Goal: Use online tool/utility: Utilize a website feature to perform a specific function

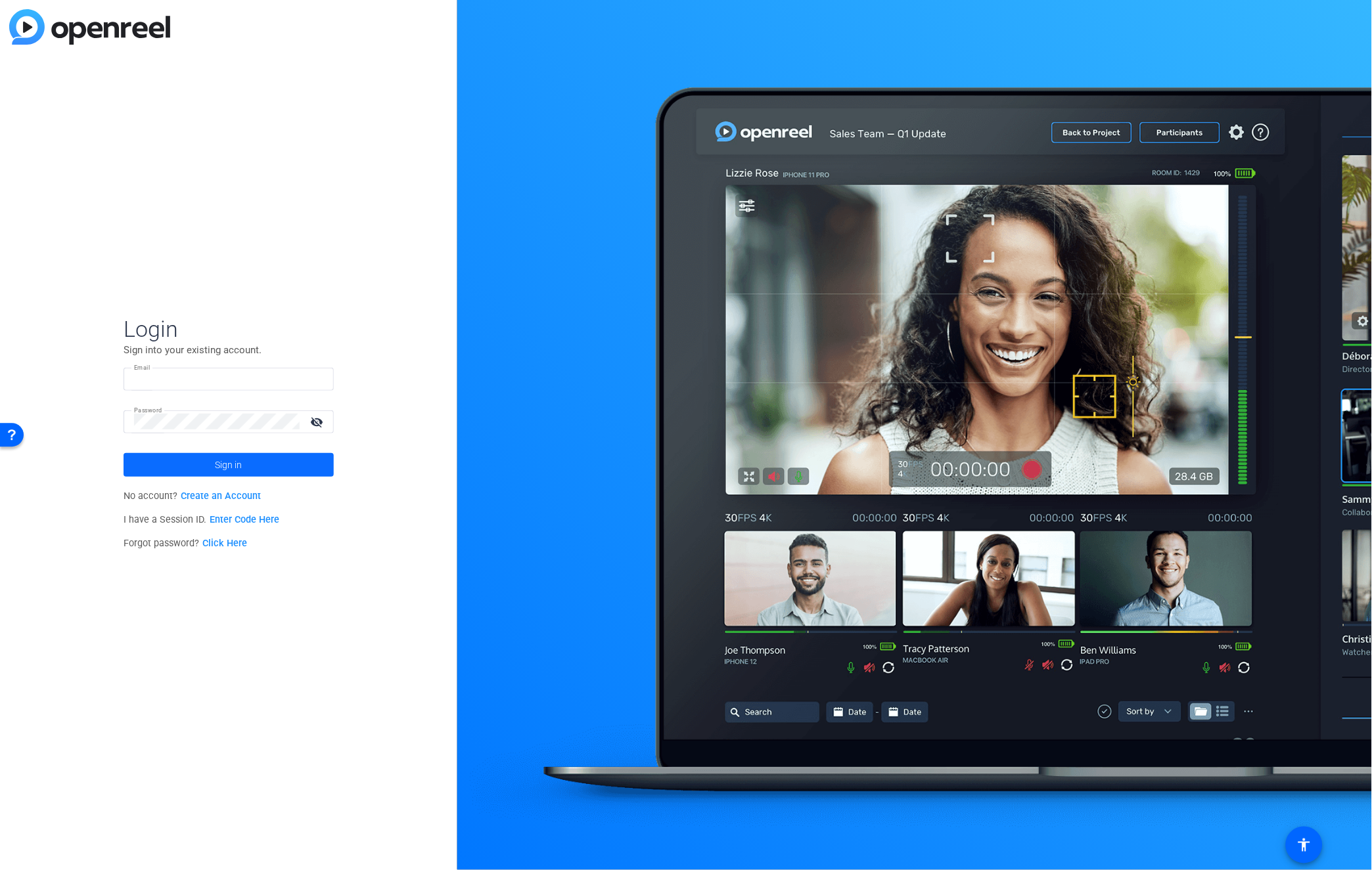
type input "[EMAIL_ADDRESS][DOMAIN_NAME]"
click at [216, 463] on span "Sign in" at bounding box center [229, 464] width 27 height 33
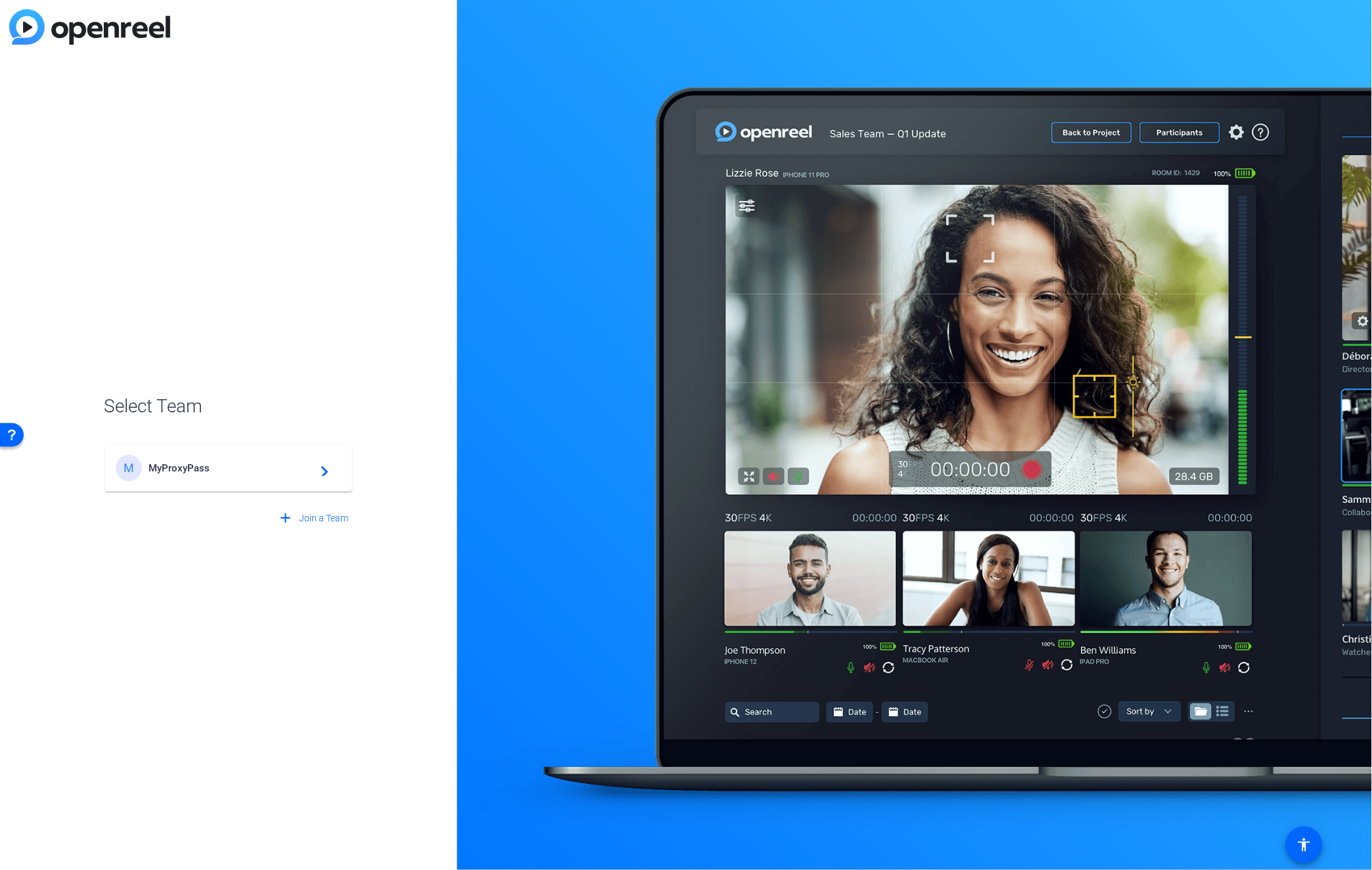
click at [204, 485] on mat-card-content "M MyProxyPass navigate_next" at bounding box center [228, 468] width 247 height 47
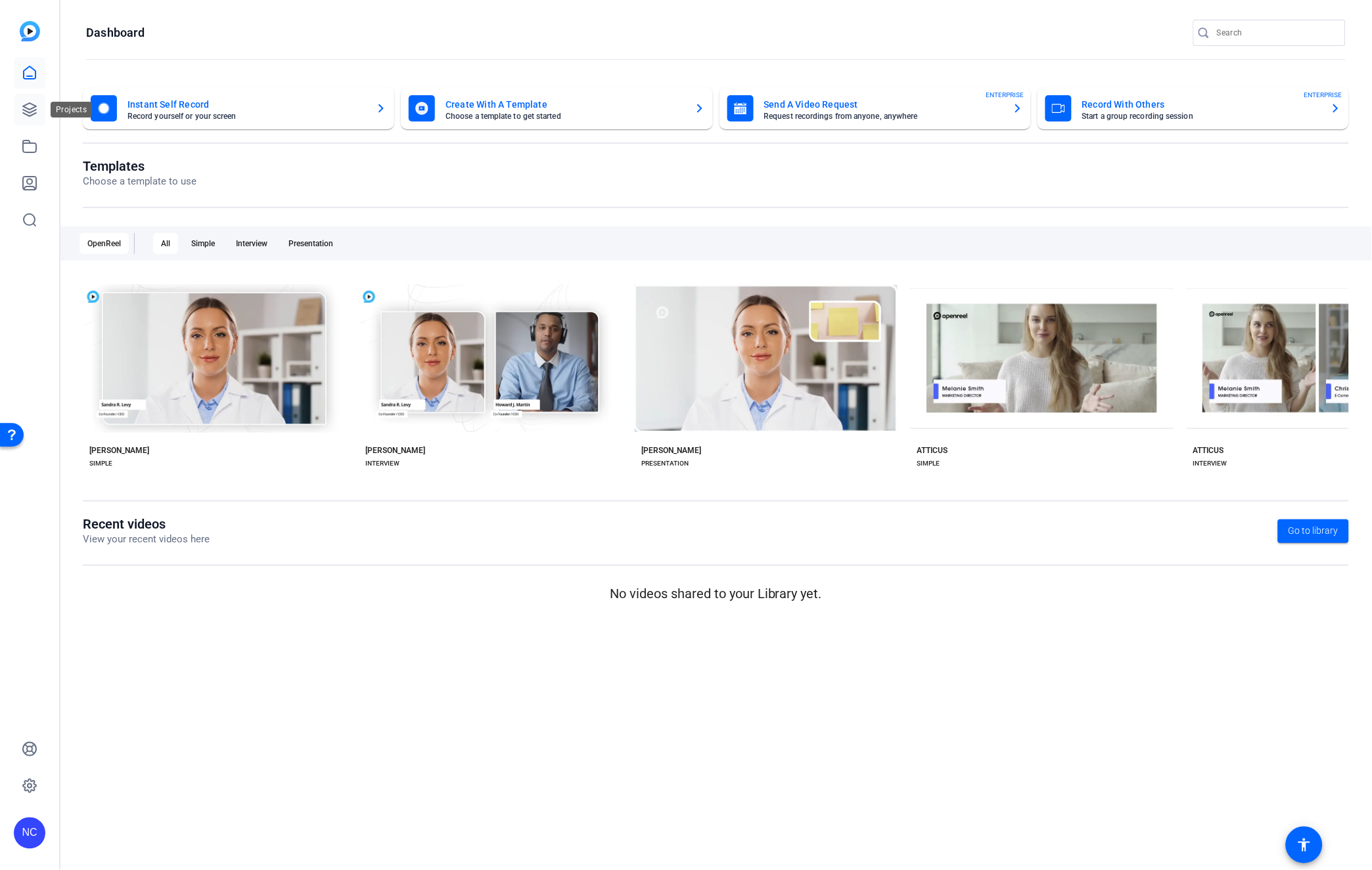
click at [34, 106] on icon at bounding box center [29, 109] width 13 height 13
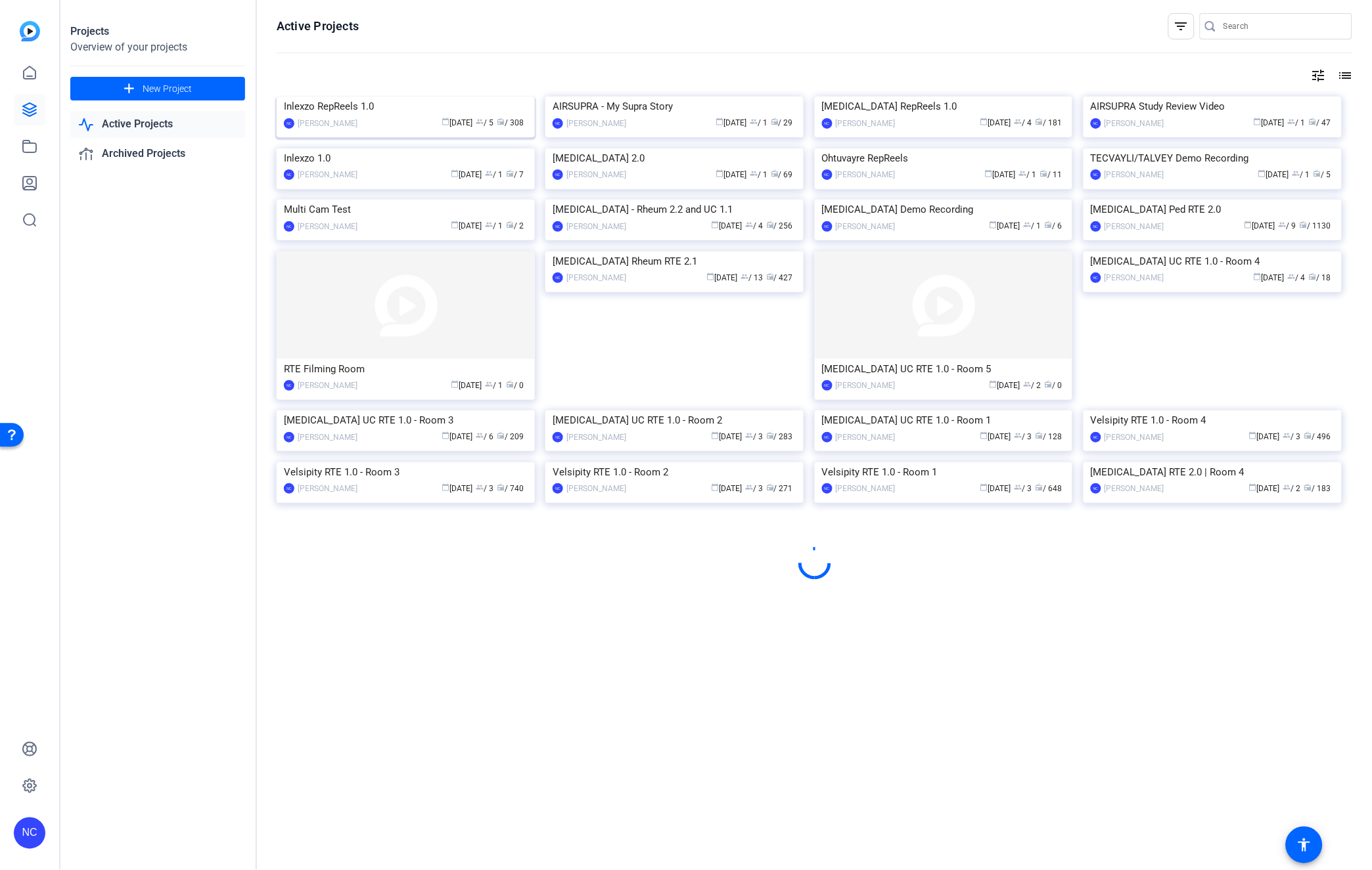
click at [330, 97] on img at bounding box center [405, 97] width 258 height 0
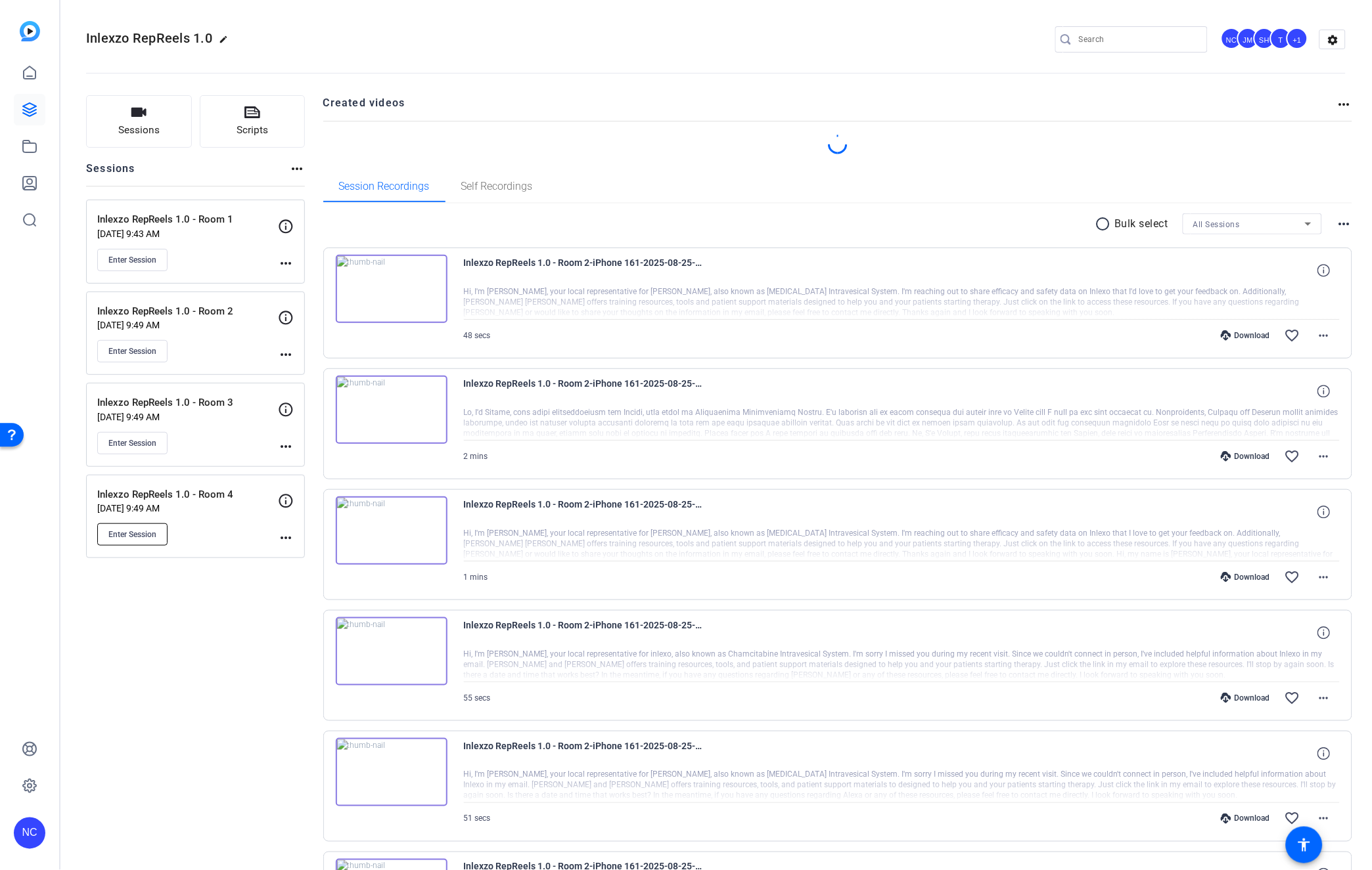
click at [155, 534] on span "Enter Session" at bounding box center [132, 534] width 48 height 11
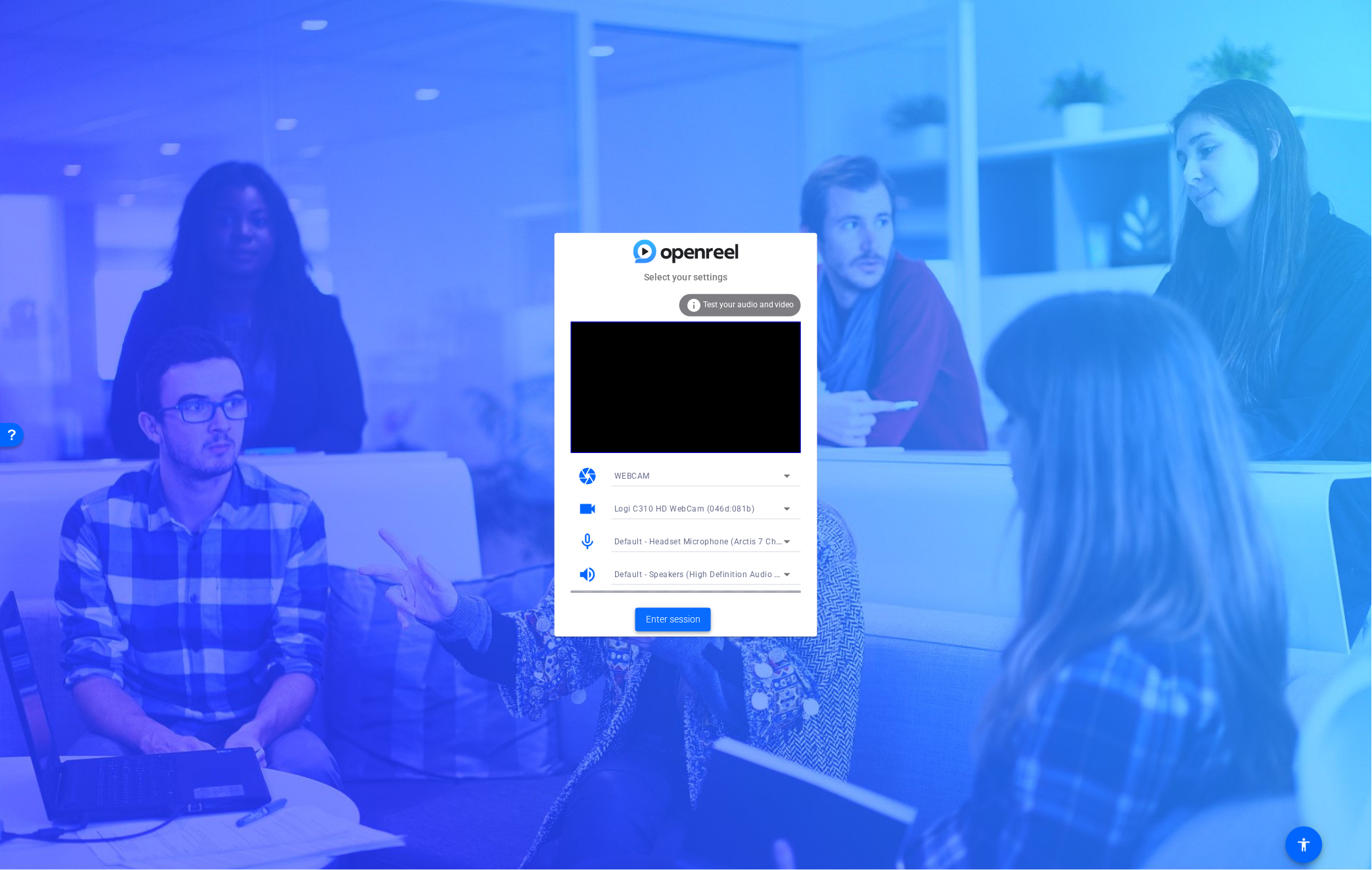
click at [694, 620] on span "Enter session" at bounding box center [672, 620] width 54 height 14
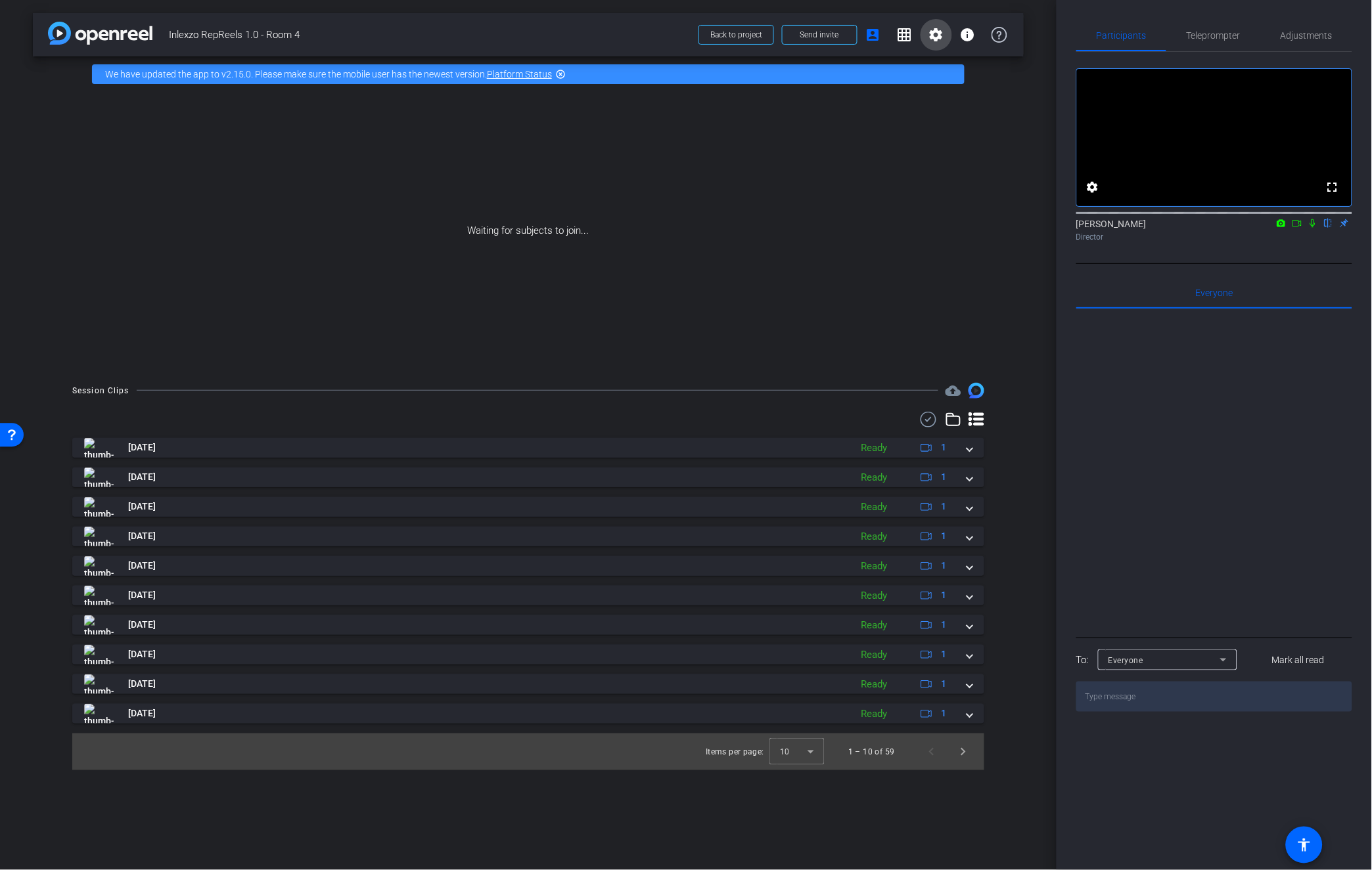
click at [929, 34] on mat-icon "settings" at bounding box center [936, 35] width 16 height 16
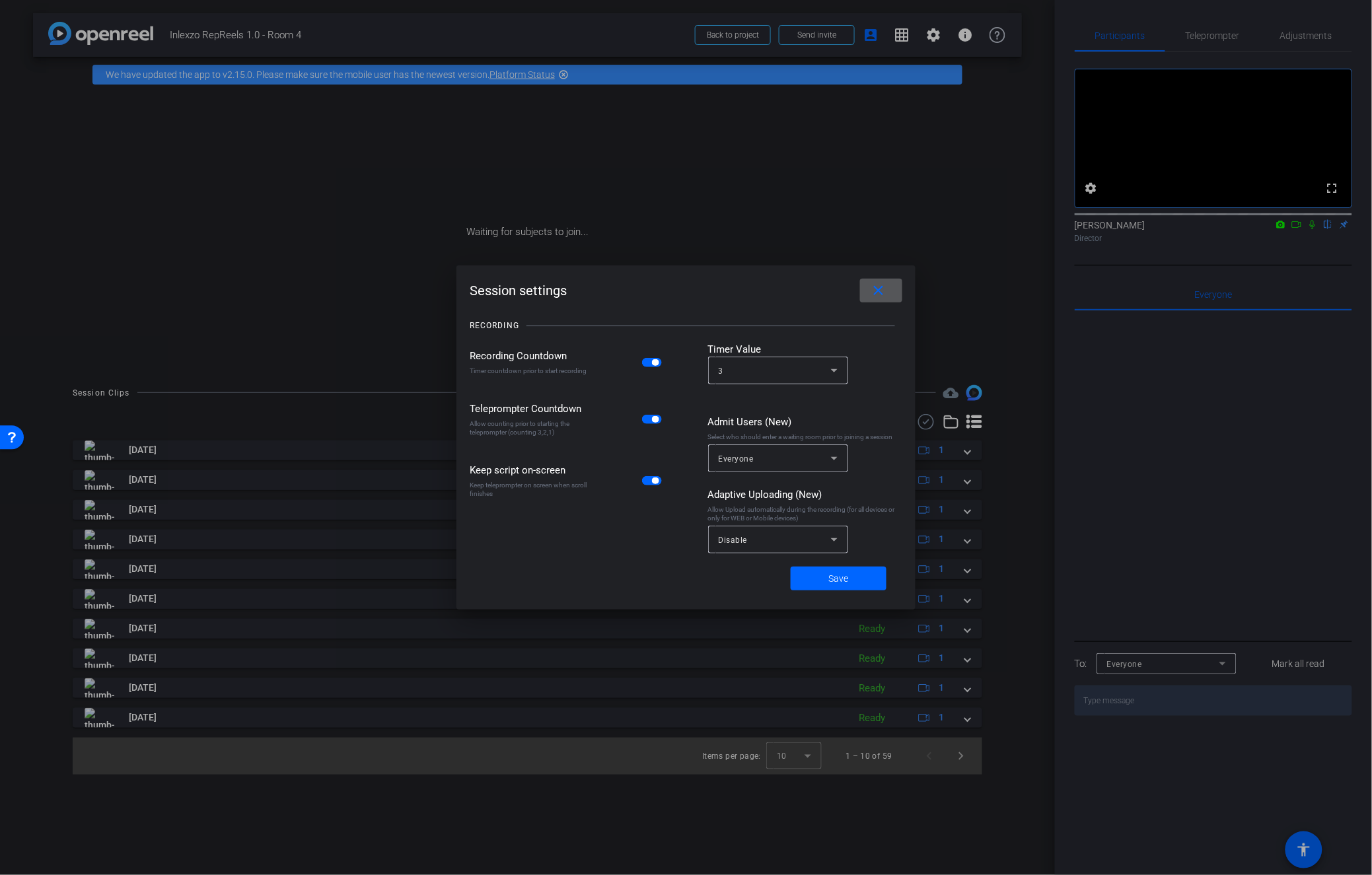
click at [882, 291] on mat-icon "close" at bounding box center [878, 291] width 16 height 16
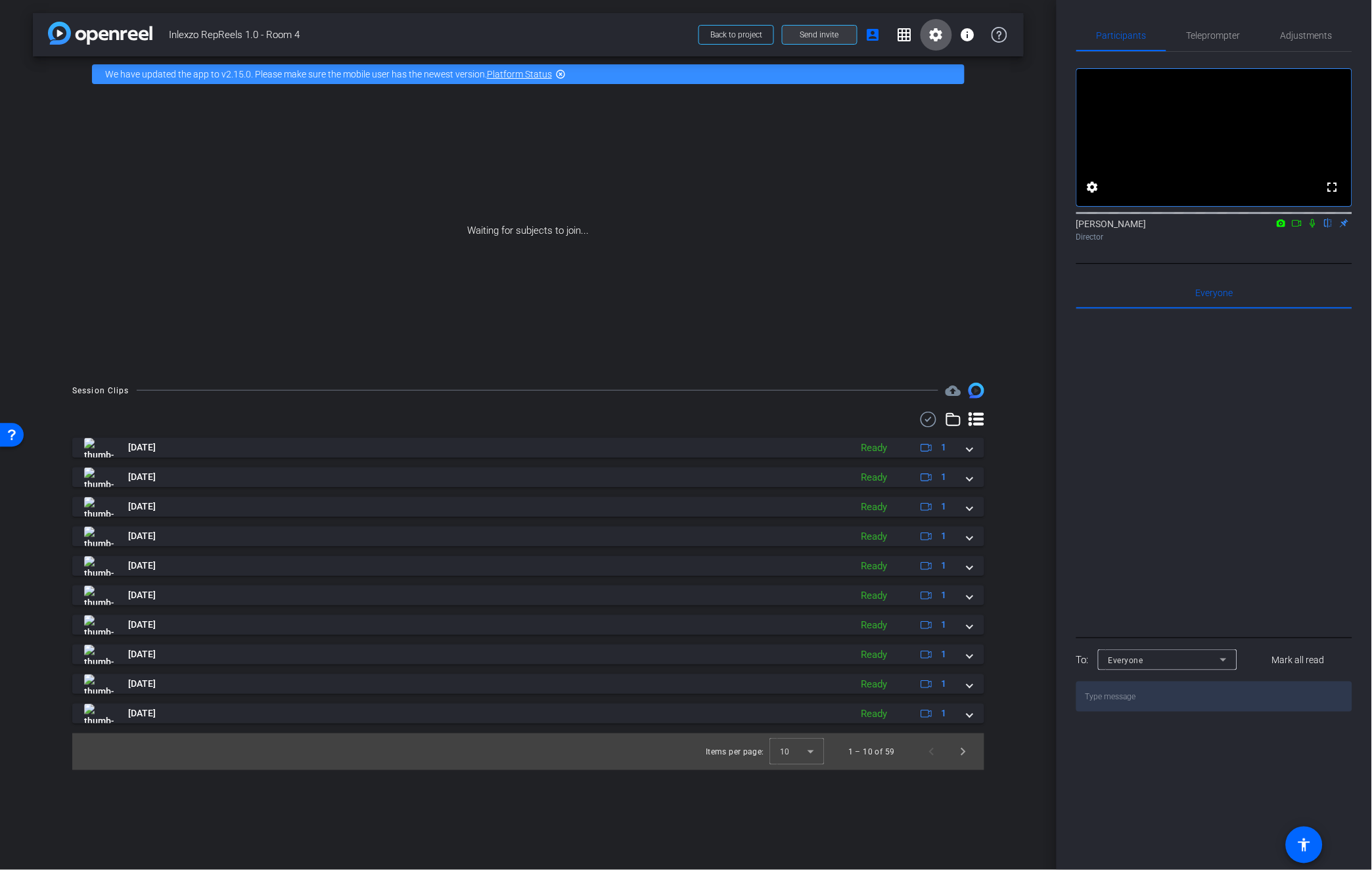
click at [809, 39] on span "Send invite" at bounding box center [820, 35] width 39 height 11
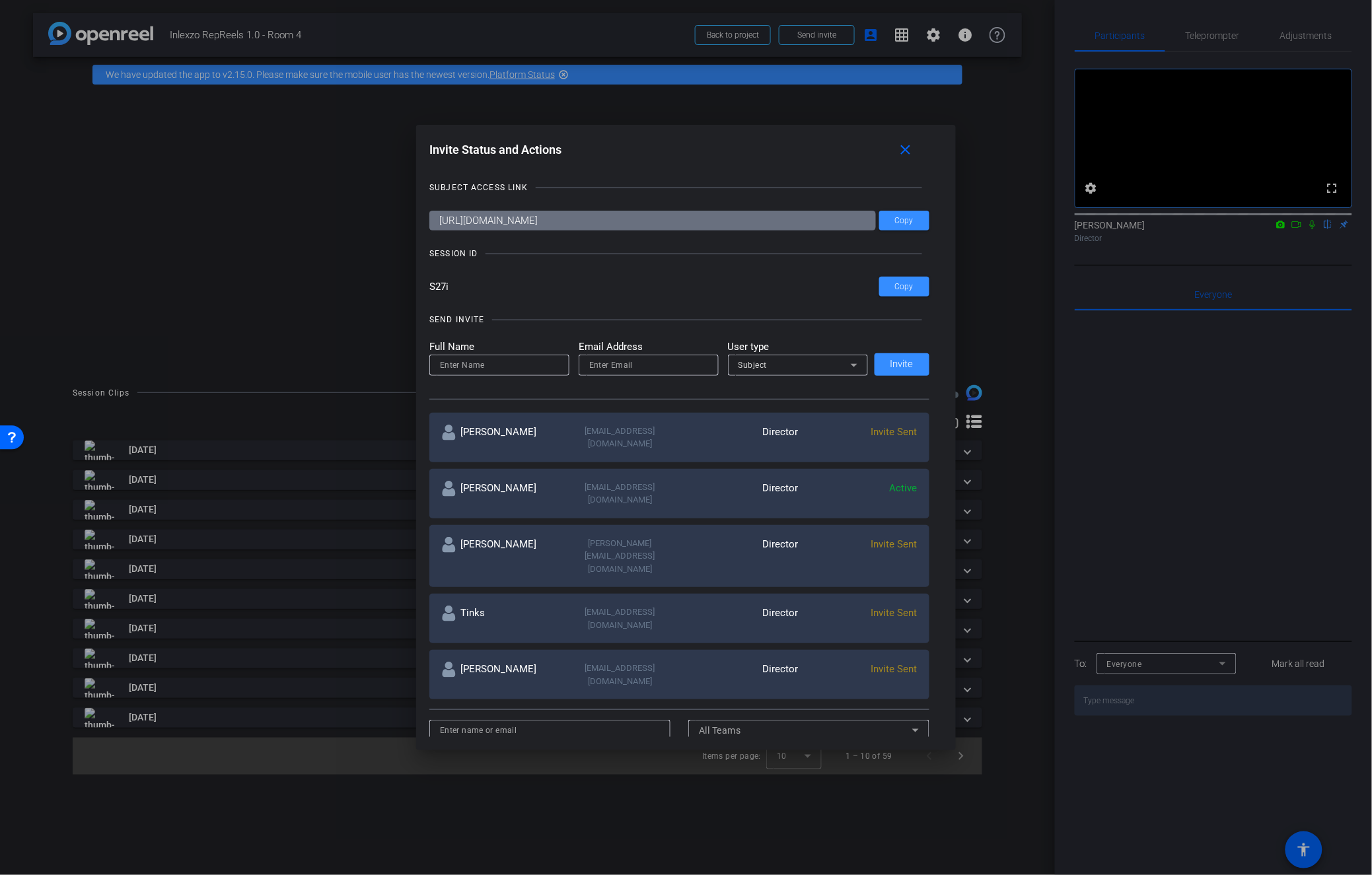
click at [1010, 121] on div at bounding box center [686, 438] width 1372 height 875
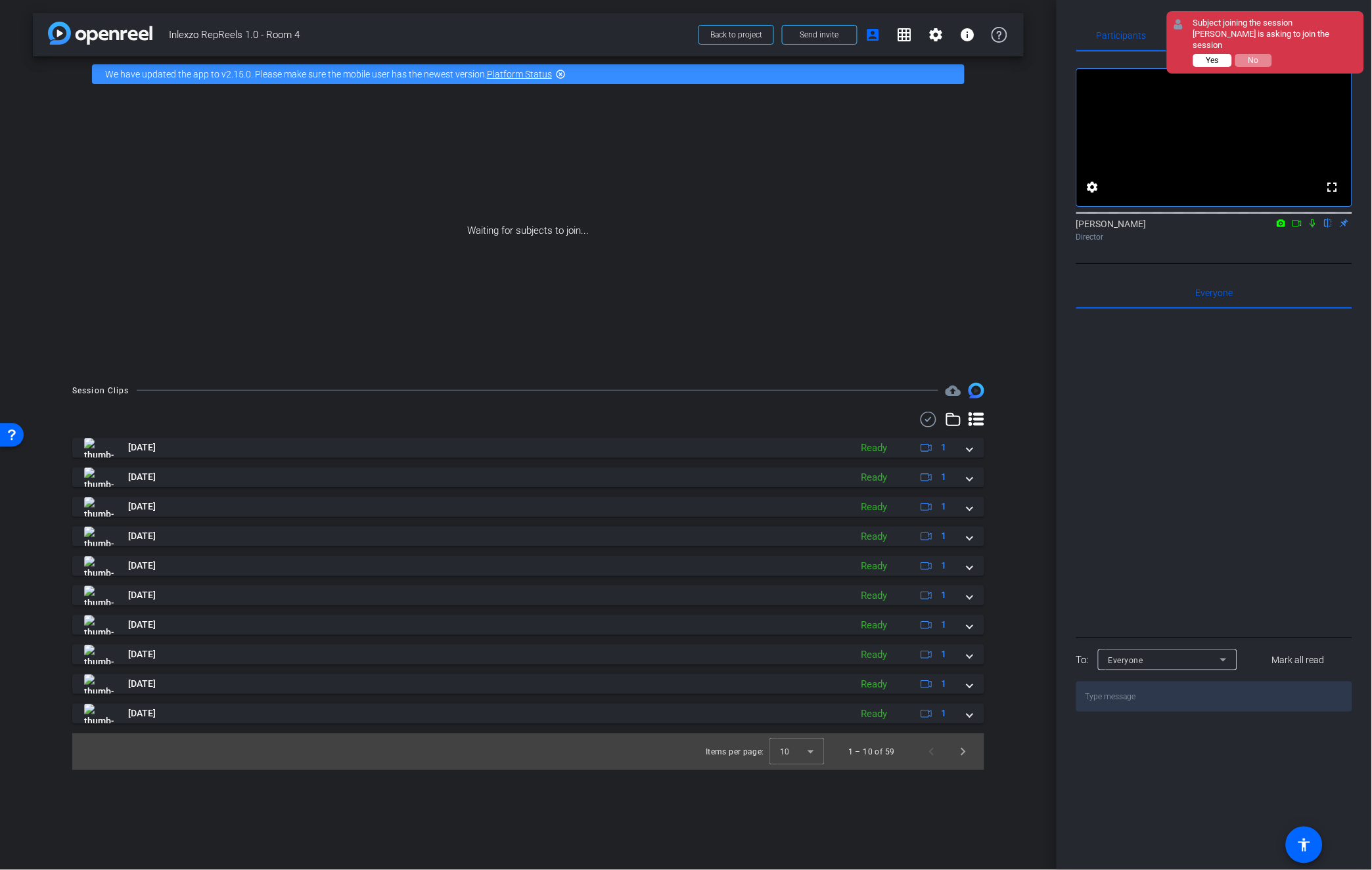
click at [1209, 54] on button "Yes" at bounding box center [1213, 60] width 39 height 13
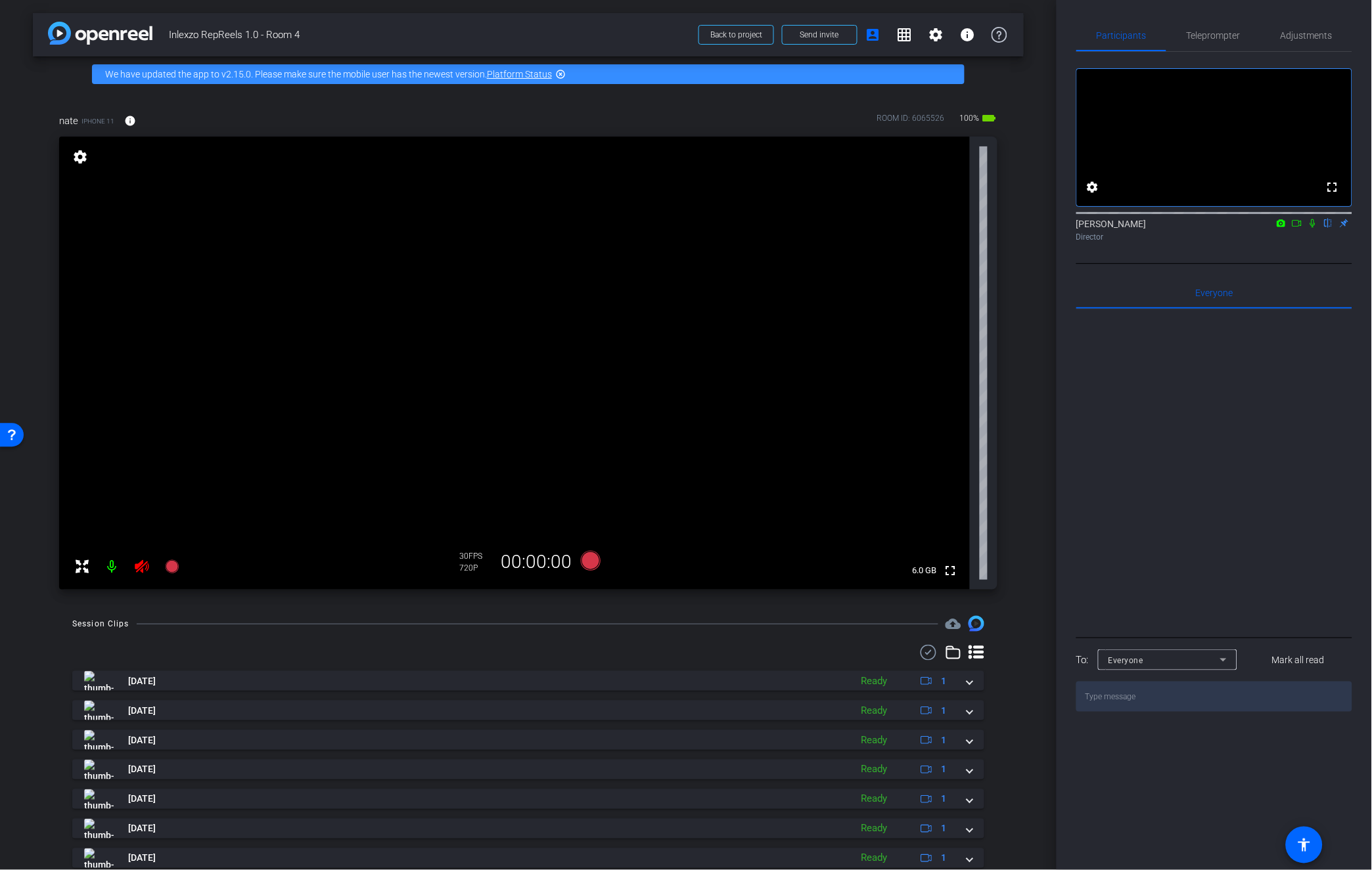
click at [132, 568] on mat-icon at bounding box center [142, 567] width 27 height 27
click at [981, 233] on div "fullscreen settings 6.0 GB" at bounding box center [528, 363] width 939 height 454
click at [1310, 42] on span "Adjustments" at bounding box center [1306, 36] width 52 height 32
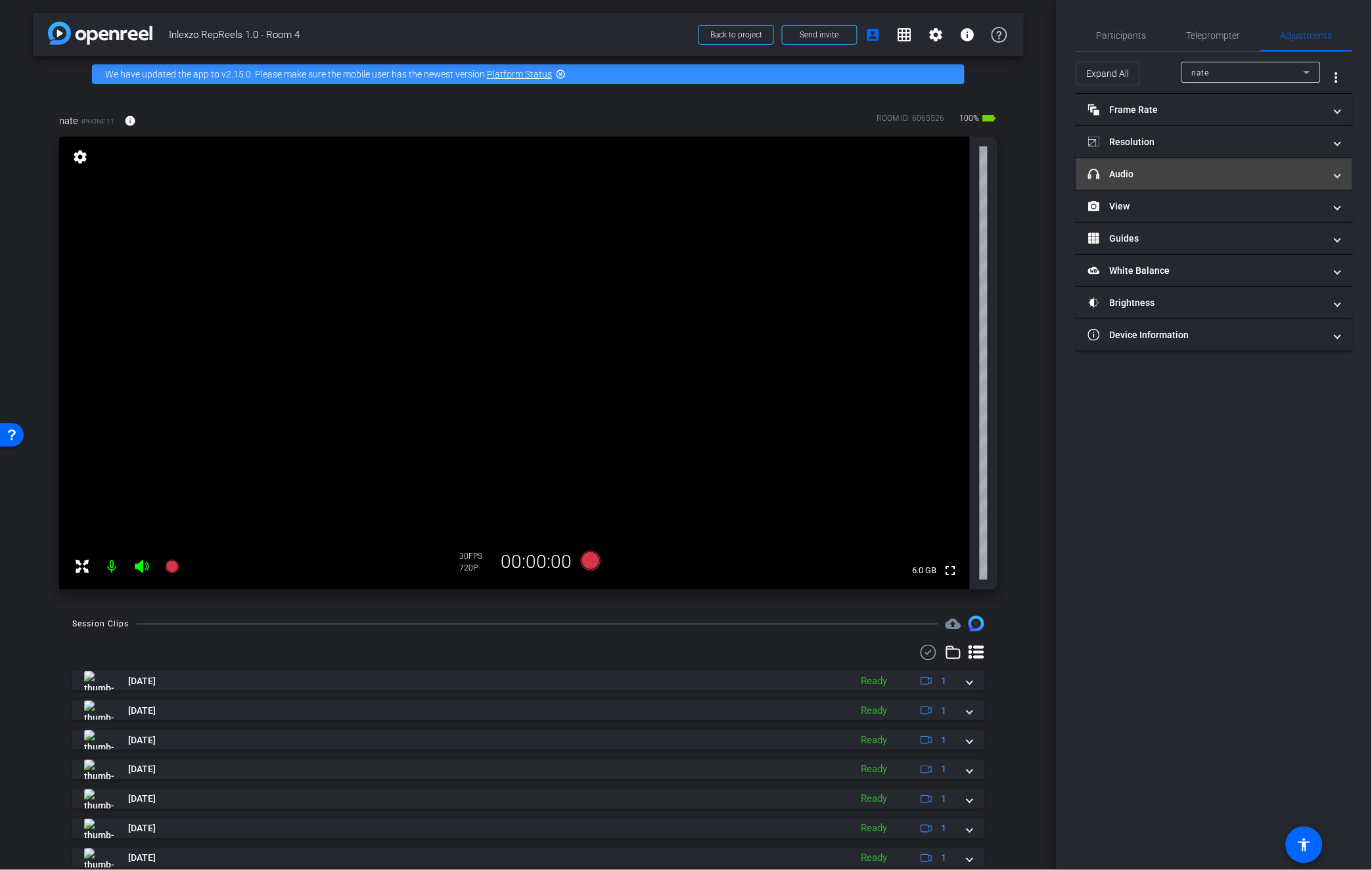
click at [1154, 170] on mat-panel-title "headphone icon Audio" at bounding box center [1206, 175] width 236 height 14
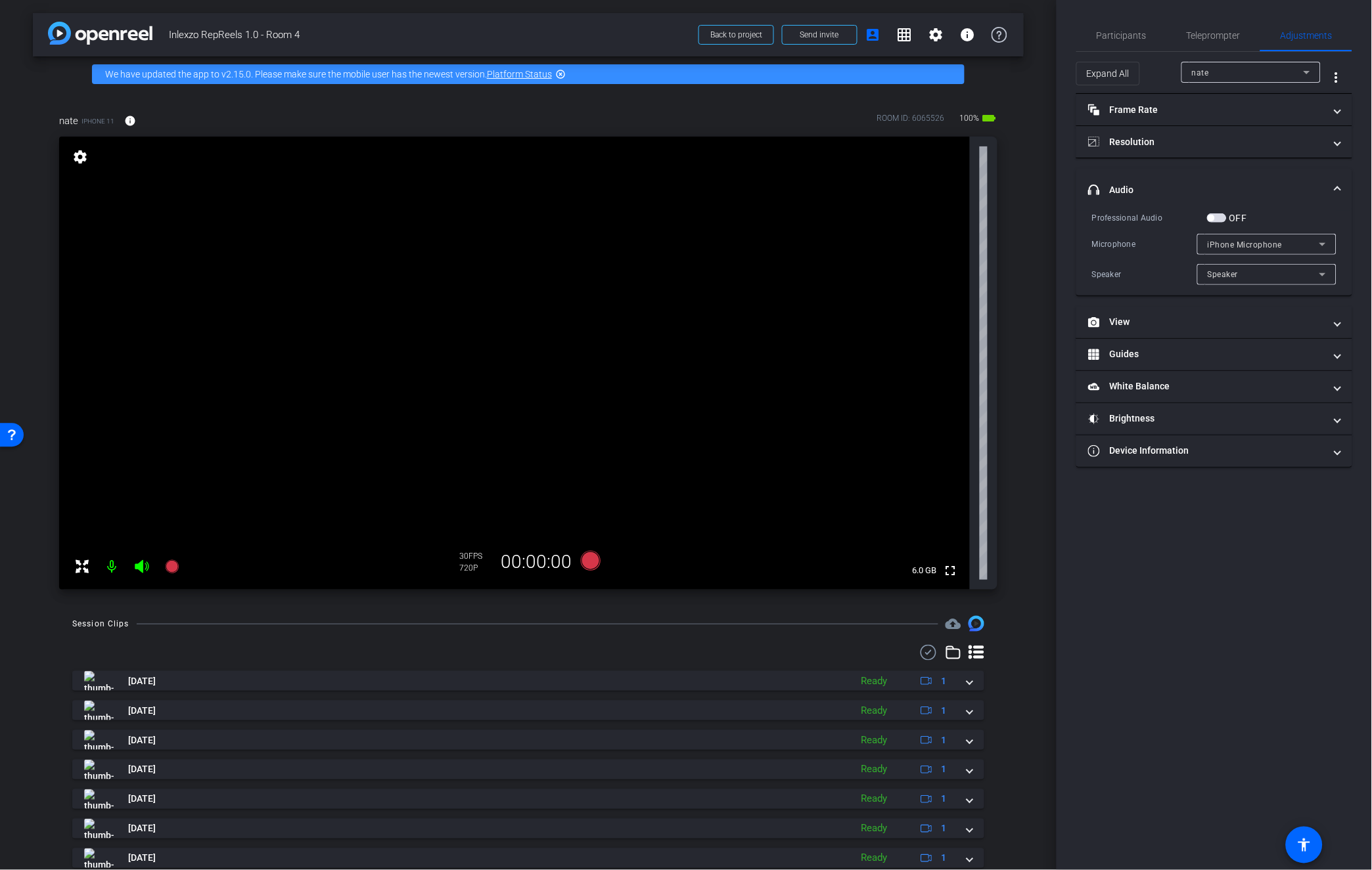
click at [1227, 215] on label "OFF" at bounding box center [1236, 218] width 20 height 13
click at [1226, 215] on button "OFF" at bounding box center [1217, 218] width 20 height 9
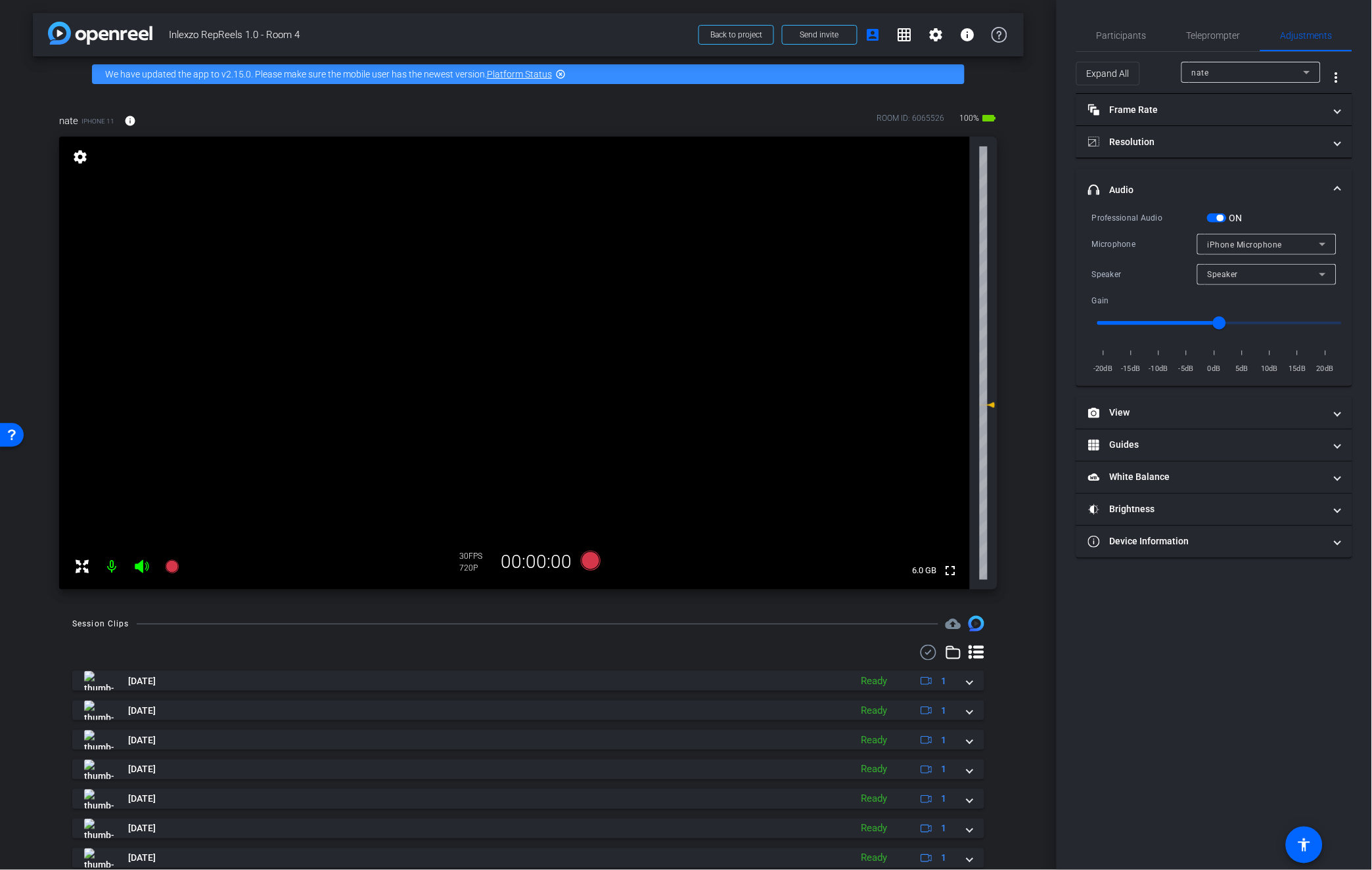
drag, startPoint x: 984, startPoint y: 363, endPoint x: 983, endPoint y: 407, distance: 44.0
click at [986, 407] on icon at bounding box center [990, 406] width 9 height 5
type input "-3"
